Goal: Use online tool/utility: Utilize a website feature to perform a specific function

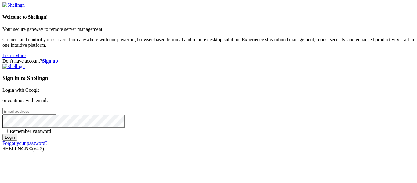
click at [40, 87] on link "Login with Google" at bounding box center [20, 89] width 37 height 5
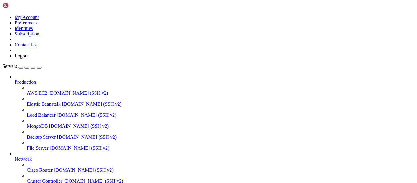
click at [36, 79] on span "Production" at bounding box center [25, 81] width 21 height 5
click at [15, 79] on icon at bounding box center [15, 79] width 0 height 0
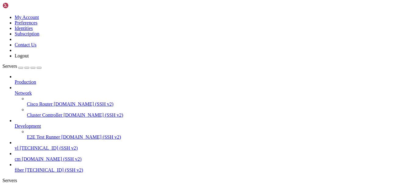
click at [15, 90] on icon at bounding box center [15, 90] width 0 height 0
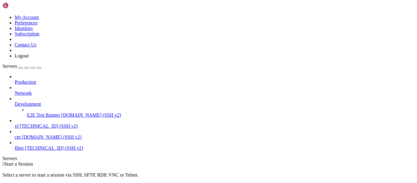
click at [15, 101] on icon at bounding box center [15, 101] width 0 height 0
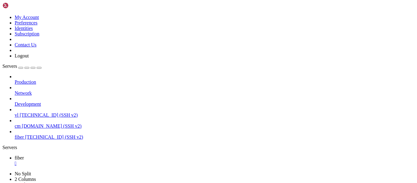
scroll to position [21, 0]
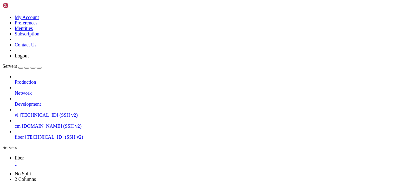
drag, startPoint x: 5, startPoint y: 365, endPoint x: 154, endPoint y: 371, distance: 149.2
